Goal: Task Accomplishment & Management: Manage account settings

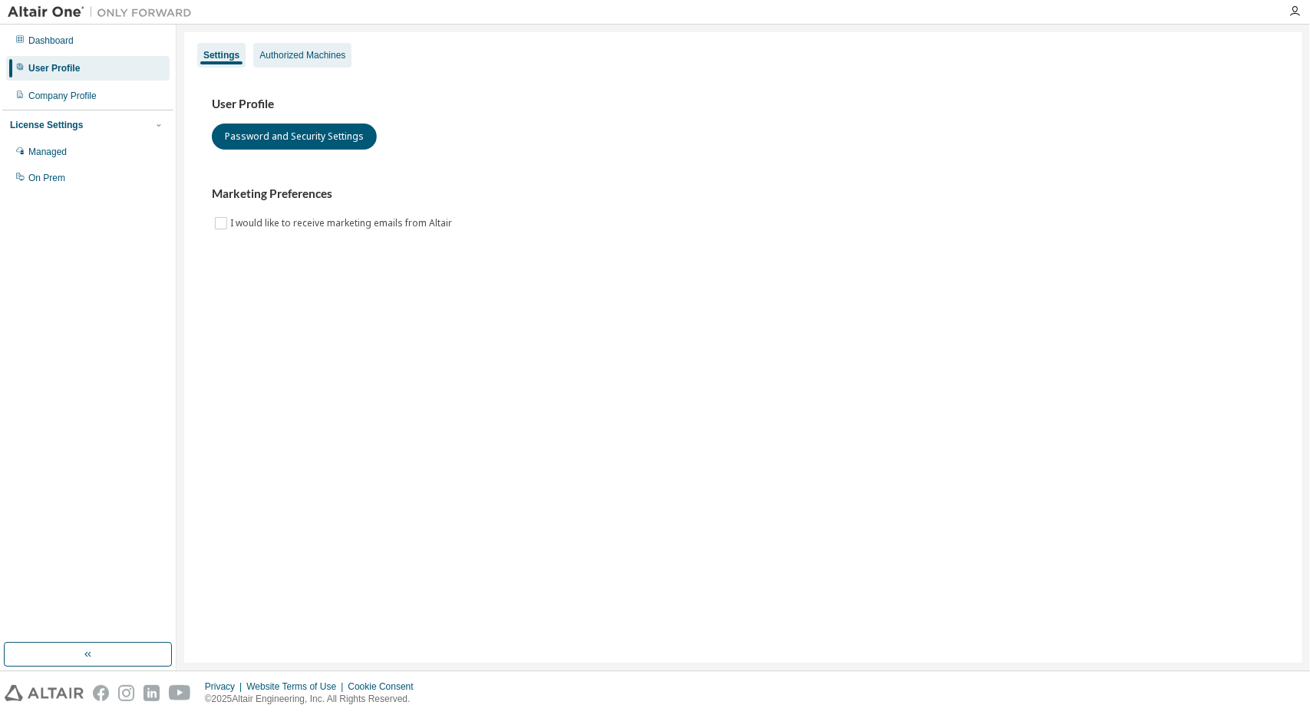
click at [324, 58] on div "Authorized Machines" at bounding box center [302, 55] width 86 height 12
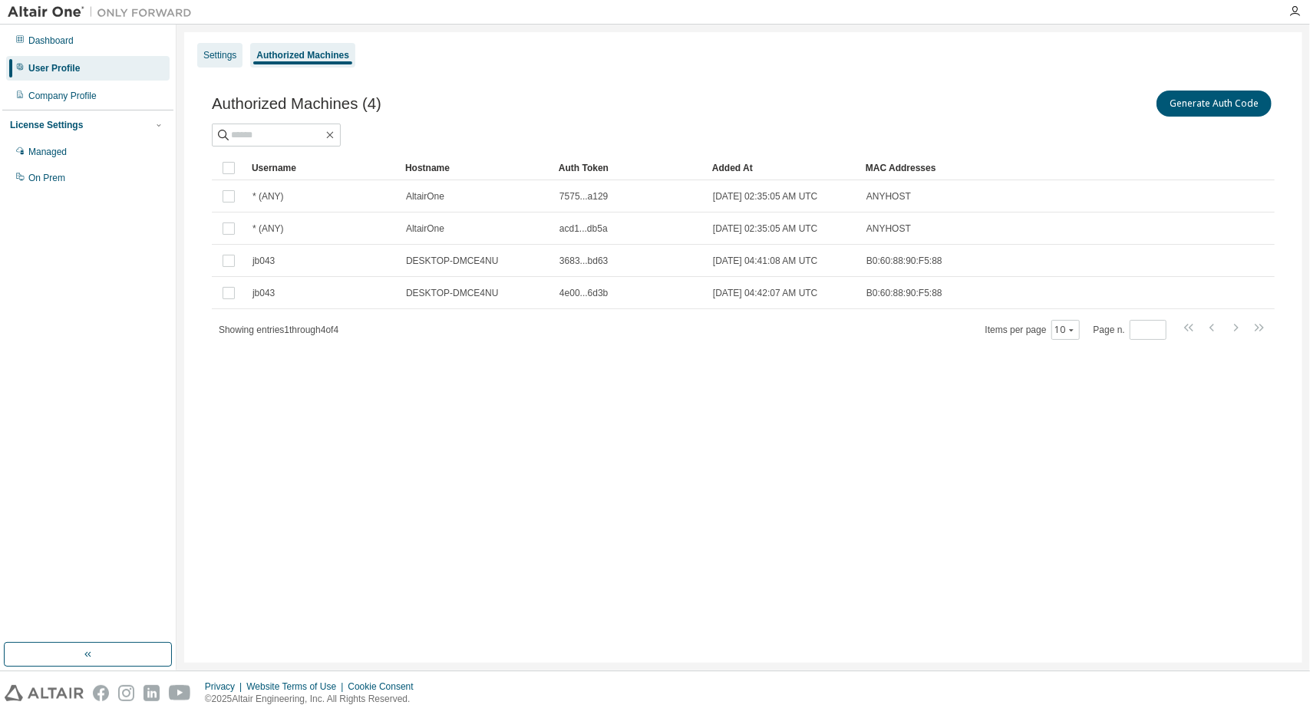
click at [235, 51] on div "Settings" at bounding box center [219, 55] width 33 height 12
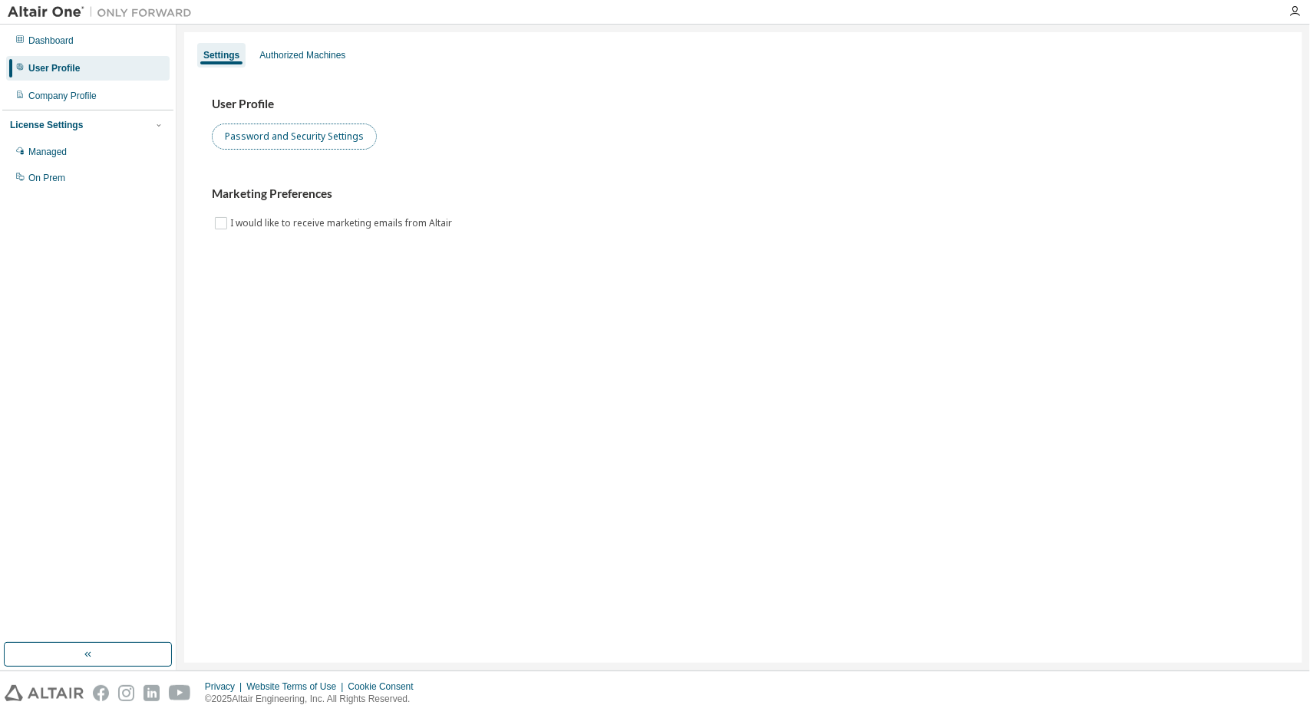
click at [270, 127] on button "Password and Security Settings" at bounding box center [294, 137] width 165 height 26
click at [263, 47] on div "Authorized Machines" at bounding box center [302, 55] width 98 height 25
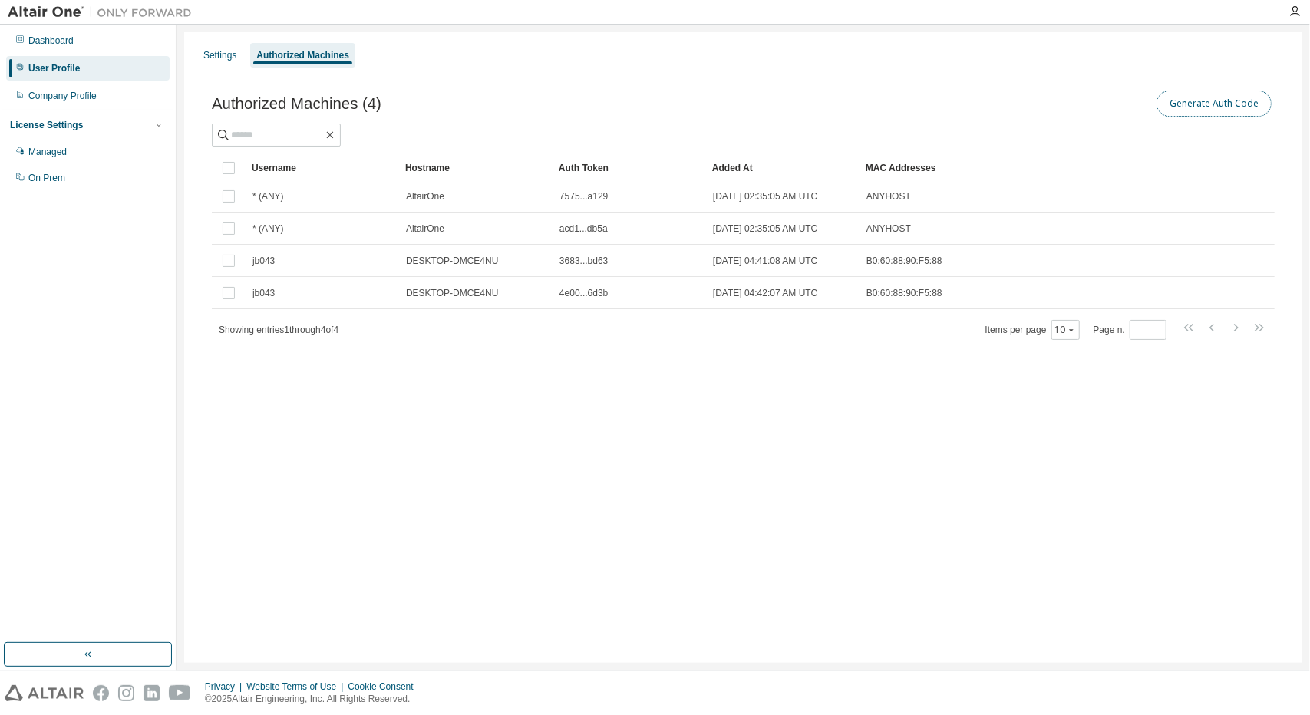
click at [1185, 115] on button "Generate Auth Code" at bounding box center [1213, 104] width 115 height 26
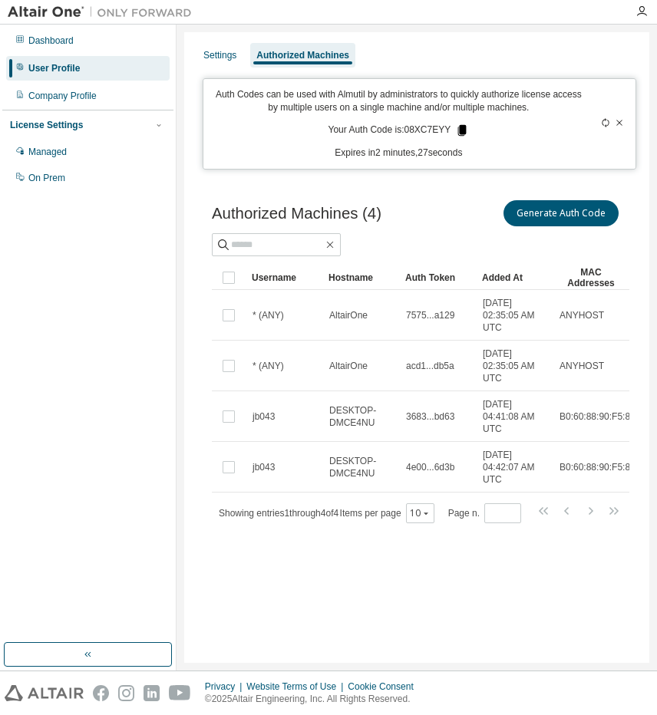
click at [457, 127] on icon at bounding box center [462, 131] width 14 height 14
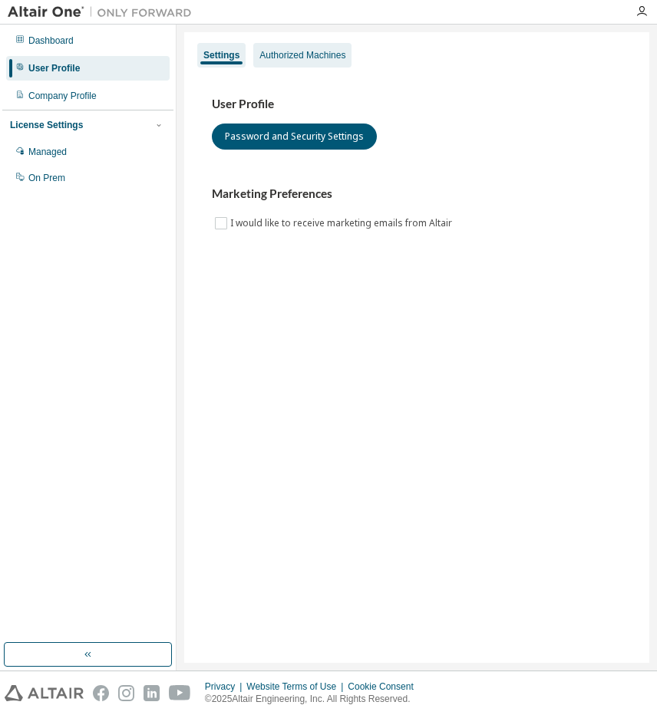
click at [308, 58] on div "Authorized Machines" at bounding box center [302, 55] width 86 height 12
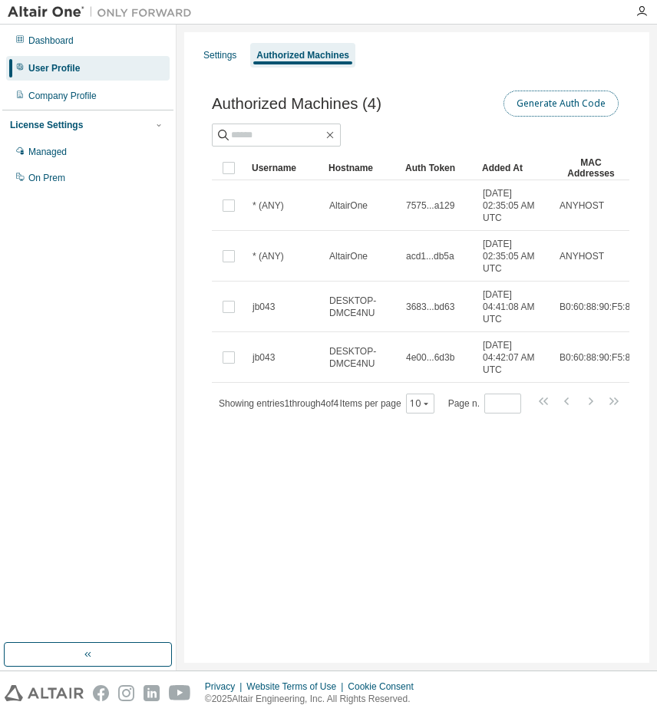
click at [520, 116] on button "Generate Auth Code" at bounding box center [560, 104] width 115 height 26
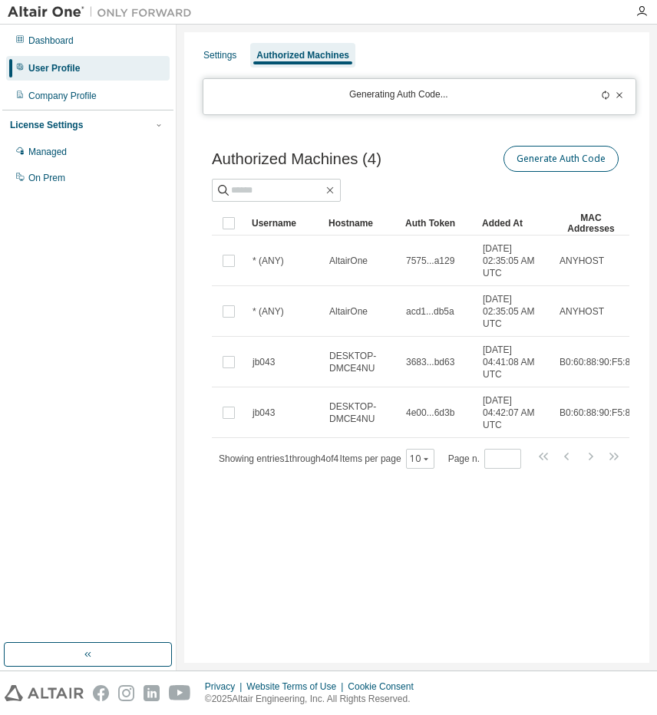
click at [520, 116] on div "Settings Authorized Machines Generating Auth Code... Authorized Machines (4) Ge…" at bounding box center [416, 347] width 465 height 631
